Goal: Find specific page/section: Find specific page/section

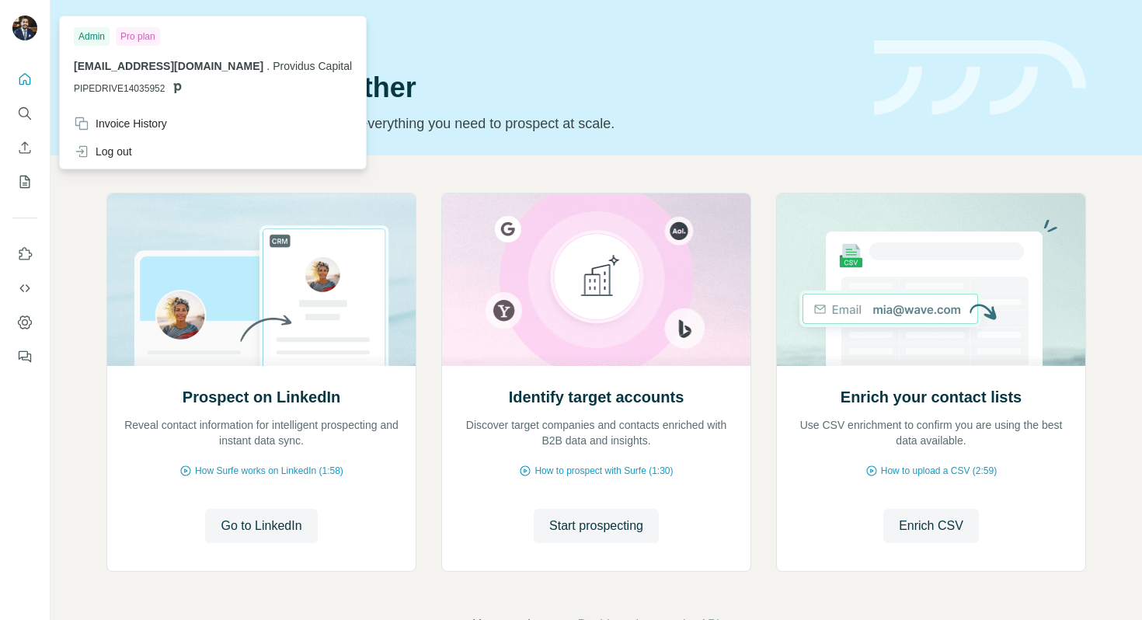
click at [30, 24] on img at bounding box center [24, 28] width 25 height 25
click at [22, 81] on icon "Quick start" at bounding box center [25, 79] width 16 height 16
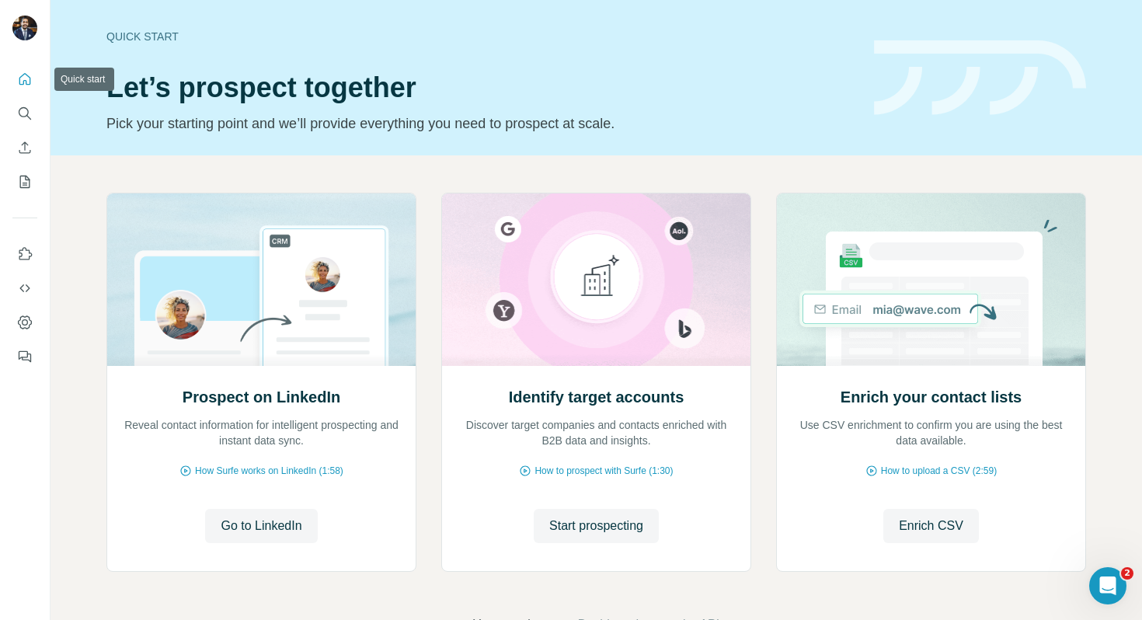
click at [23, 83] on icon "Quick start" at bounding box center [25, 79] width 12 height 12
click at [20, 186] on icon "My lists" at bounding box center [25, 182] width 16 height 16
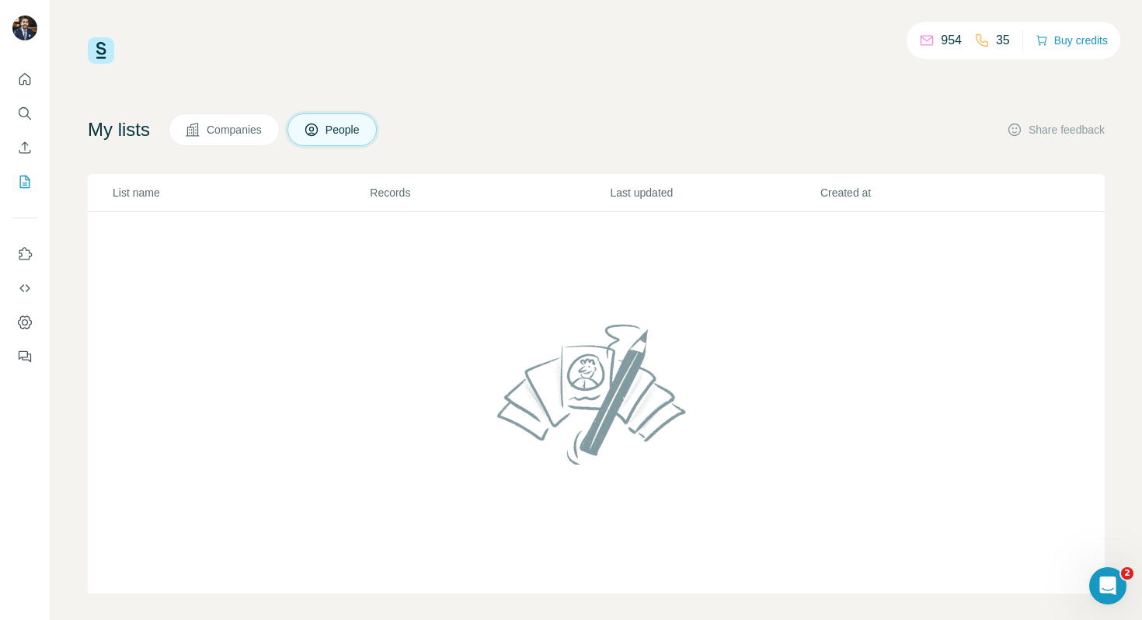
click at [231, 125] on span "Companies" at bounding box center [235, 130] width 57 height 16
click at [343, 127] on span "People" at bounding box center [344, 130] width 36 height 16
